Goal: Transaction & Acquisition: Purchase product/service

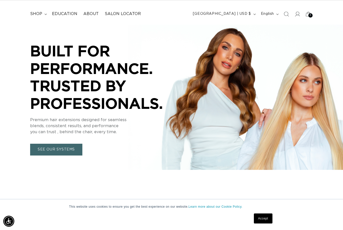
click at [309, 14] on div "3 3" at bounding box center [310, 15] width 4 height 4
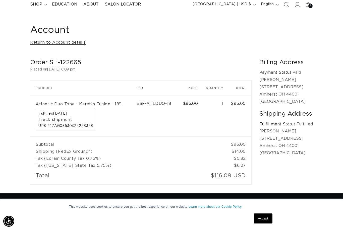
scroll to position [0, 307]
click at [102, 104] on link "Atlantic Duo Tone - Keratin Fusion - 18"" at bounding box center [78, 104] width 85 height 5
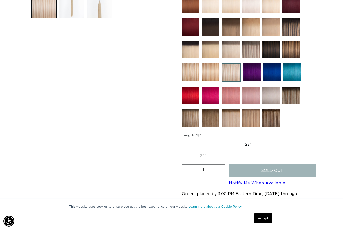
scroll to position [235, 0]
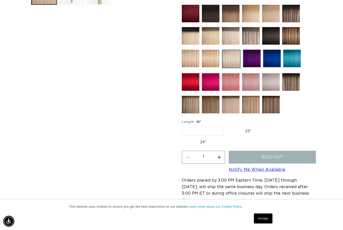
click at [248, 134] on label "22" Variant sold out or unavailable" at bounding box center [248, 131] width 43 height 9
click at [227, 126] on input "22" Variant sold out or unavailable" at bounding box center [226, 126] width 0 height 0
radio input "true"
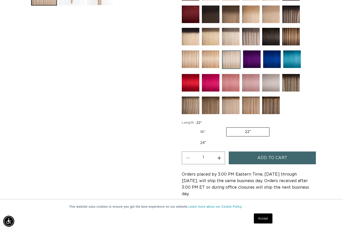
scroll to position [241, 0]
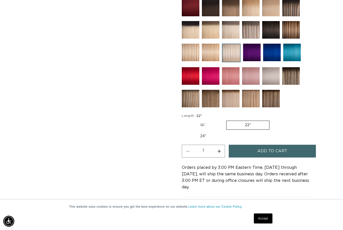
click at [281, 145] on span "Add to cart" at bounding box center [272, 151] width 30 height 13
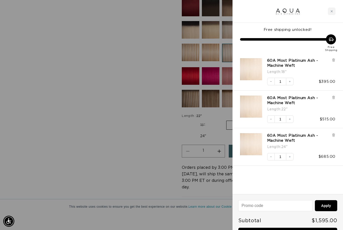
scroll to position [0, 614]
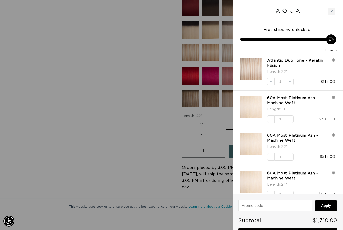
click at [333, 97] on icon at bounding box center [333, 98] width 2 height 3
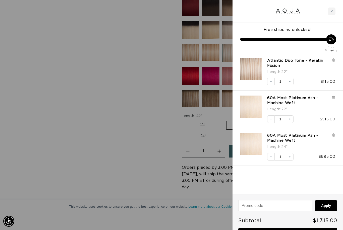
scroll to position [0, 0]
click at [333, 96] on icon at bounding box center [333, 98] width 4 height 4
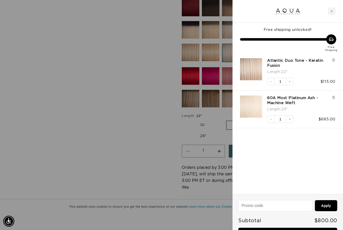
click at [331, 96] on icon at bounding box center [333, 98] width 4 height 4
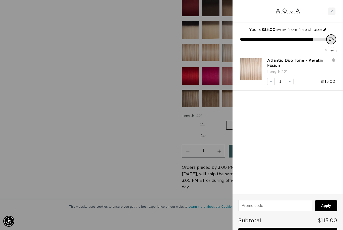
scroll to position [0, 307]
click at [288, 230] on link "Checkout • $115.00" at bounding box center [287, 234] width 99 height 13
